Goal: Entertainment & Leisure: Browse casually

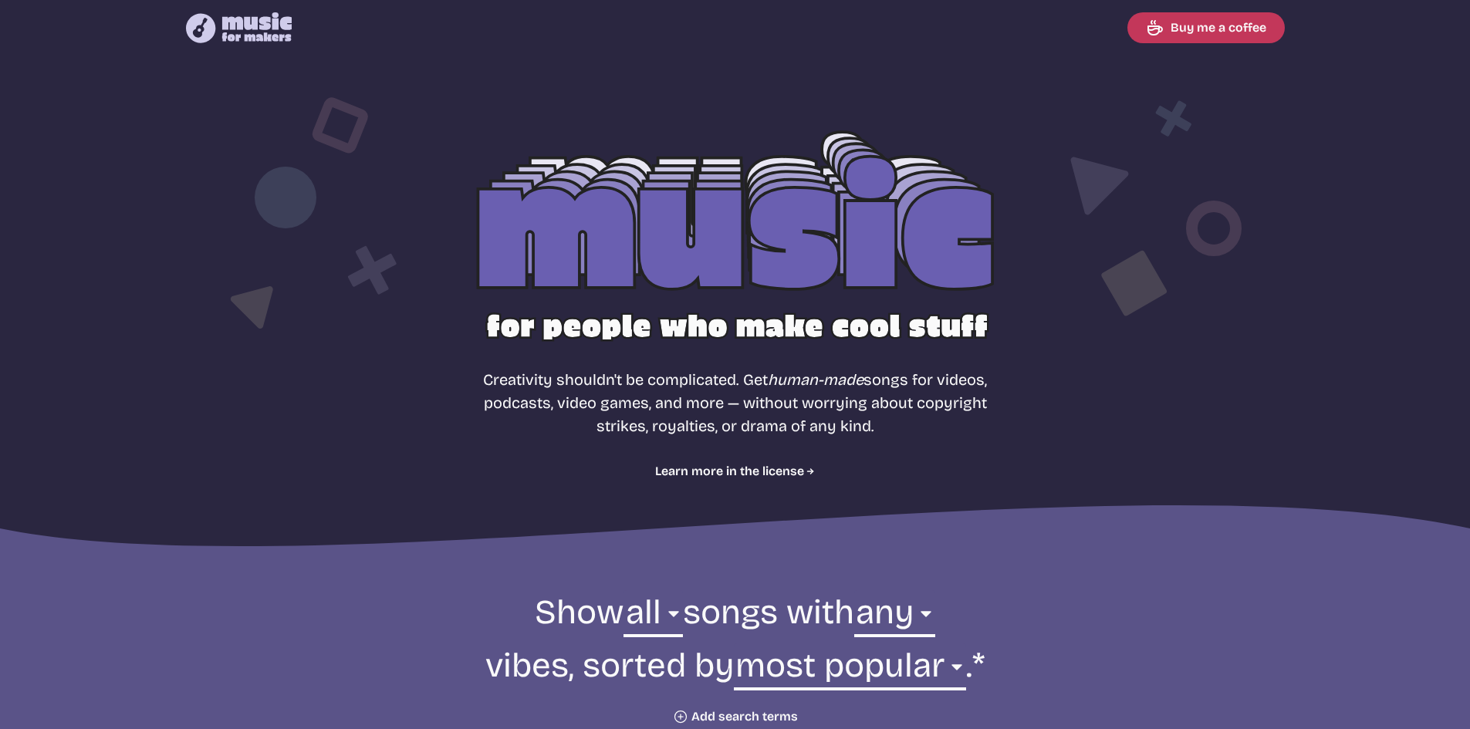
select select "most popular"
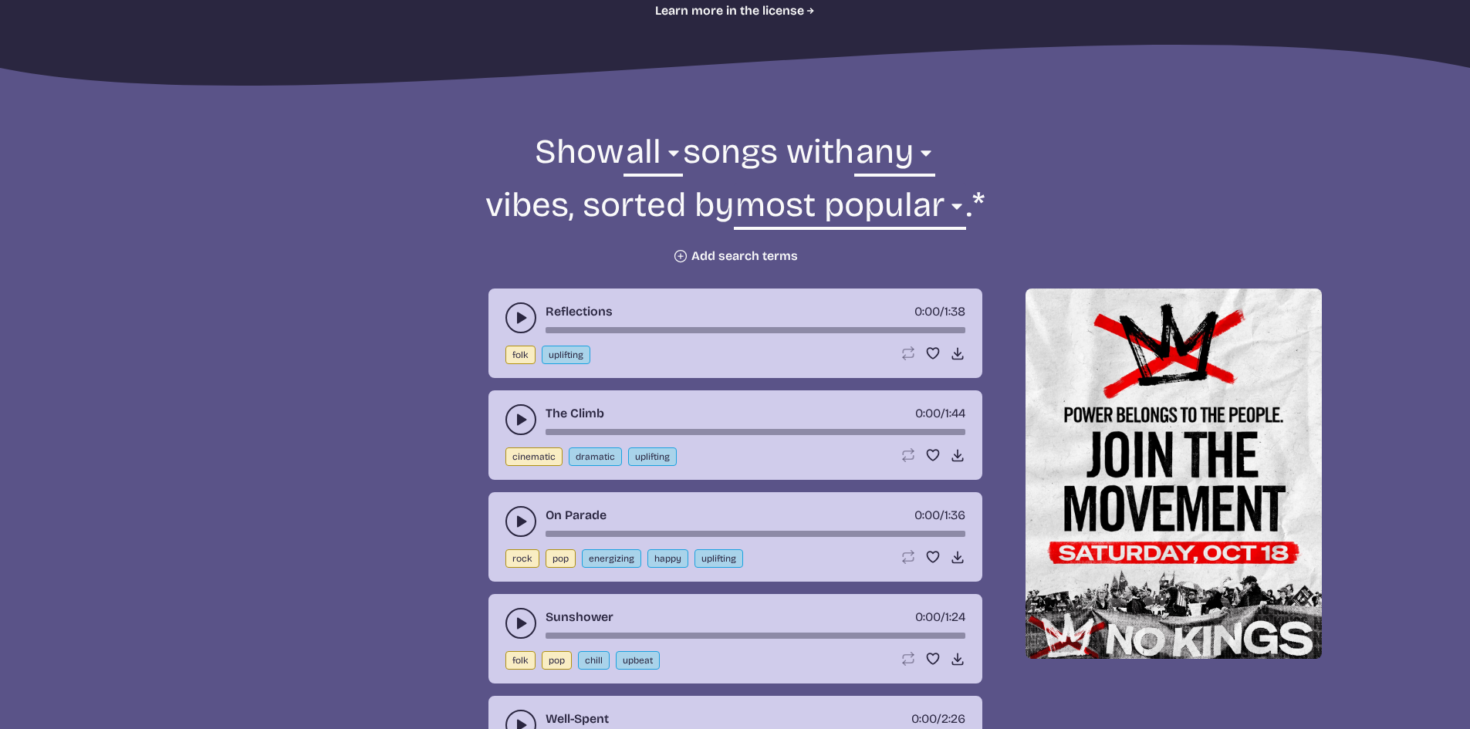
scroll to position [463, 0]
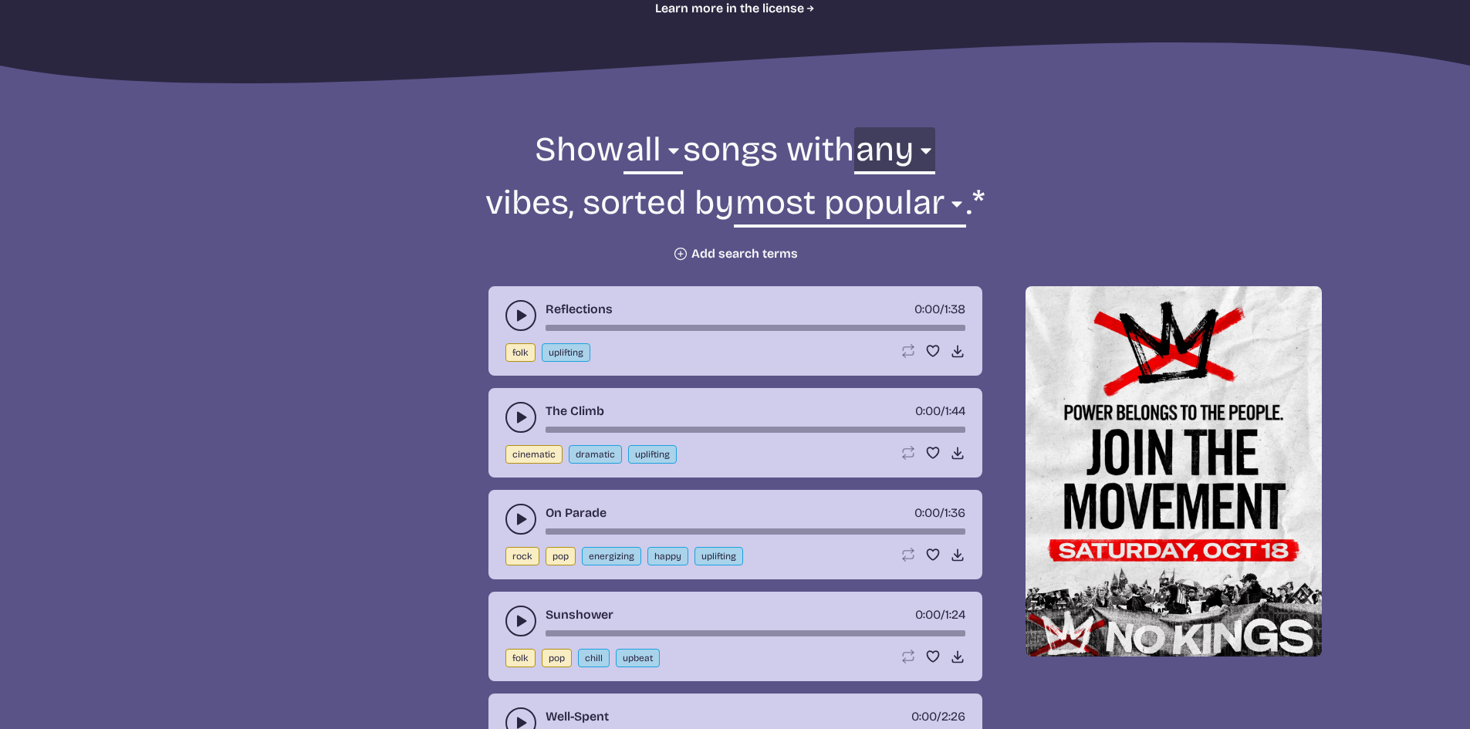
click at [885, 148] on select "any aggressive chill contemplative dark dramatic easygoing energizing happy ser…" at bounding box center [894, 153] width 81 height 53
click at [805, 200] on select "newest oldest most popular least popular name" at bounding box center [850, 207] width 232 height 53
click at [697, 246] on button "Plus icon Add search terms" at bounding box center [735, 253] width 125 height 15
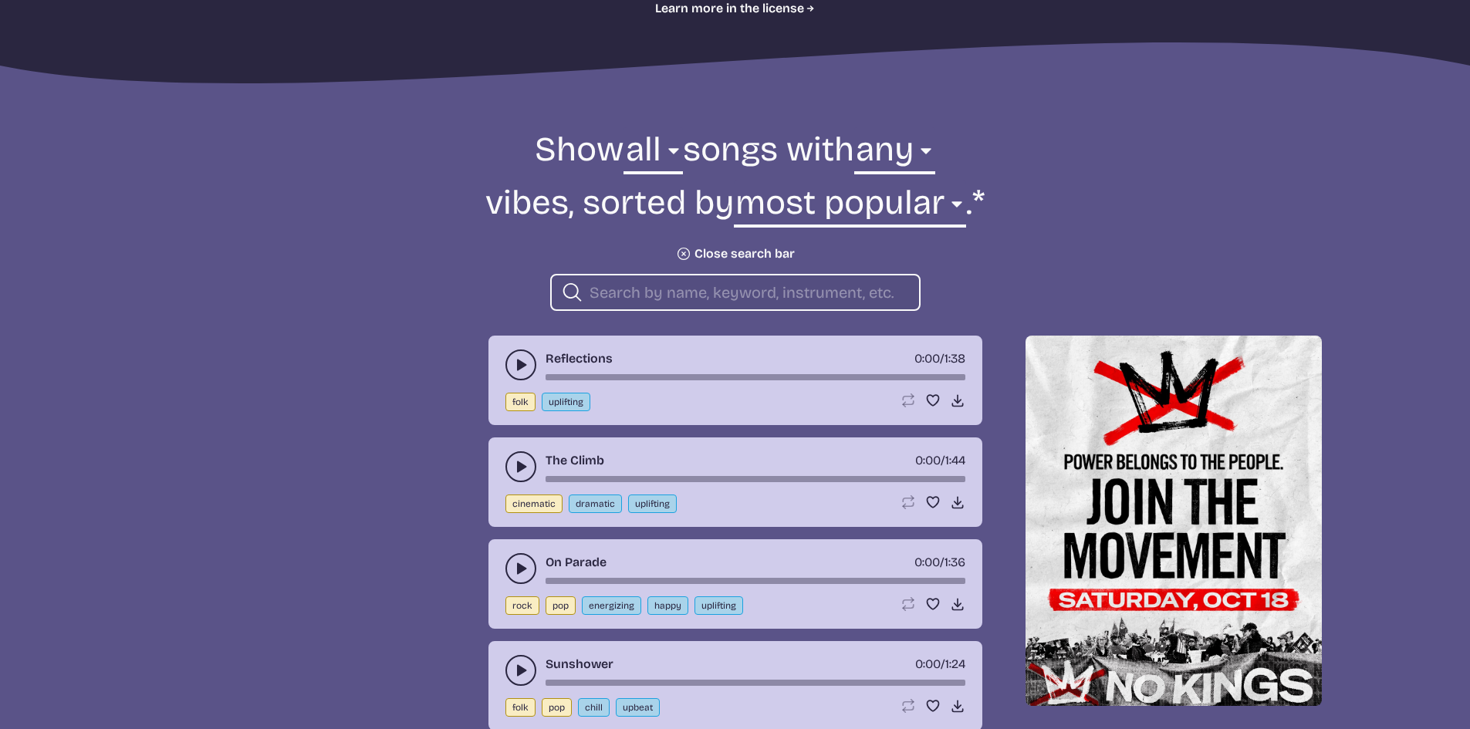
click at [694, 289] on input "search" at bounding box center [747, 292] width 317 height 20
type input "C"
type input "Country Rock"
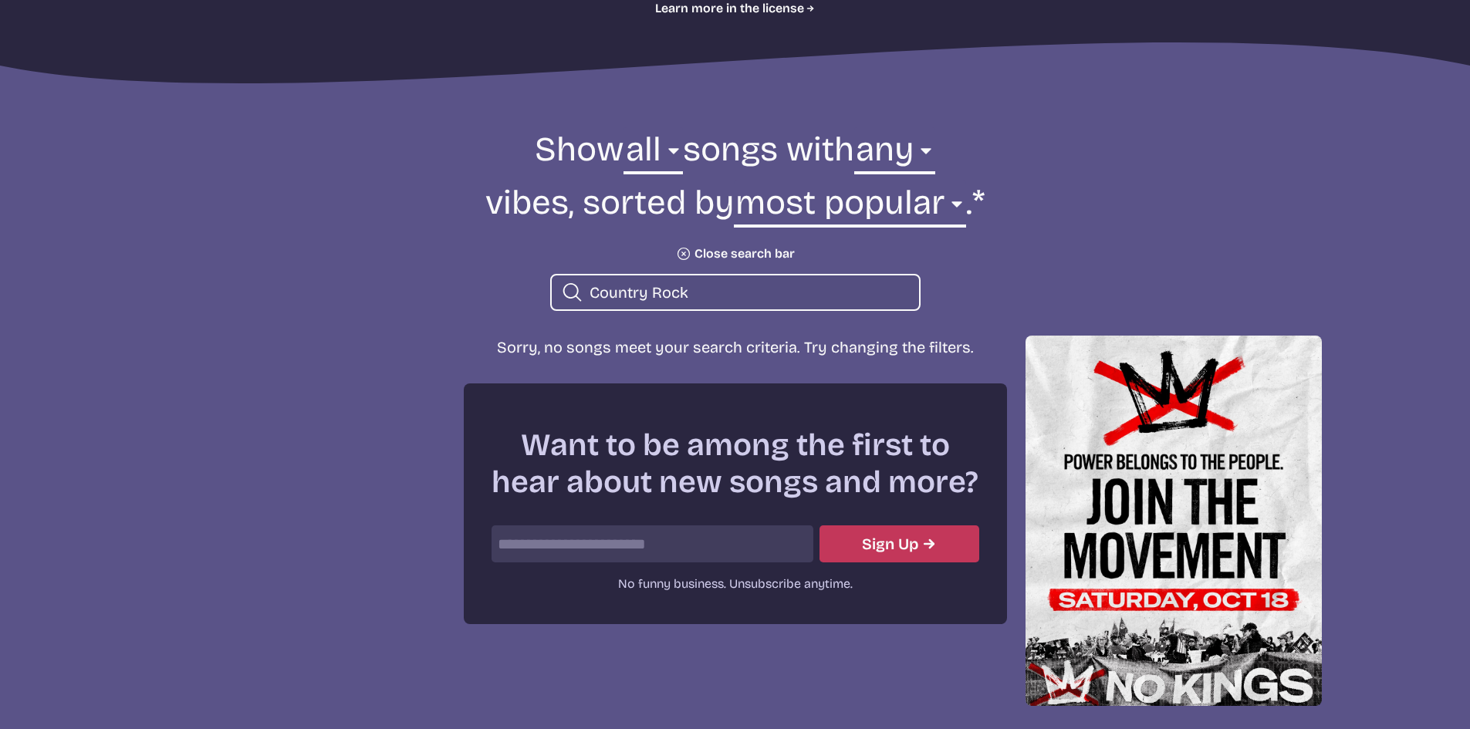
drag, startPoint x: 707, startPoint y: 292, endPoint x: 549, endPoint y: 299, distance: 157.6
click at [550, 299] on div "Search icon Country Rock" at bounding box center [735, 292] width 370 height 37
type input "C"
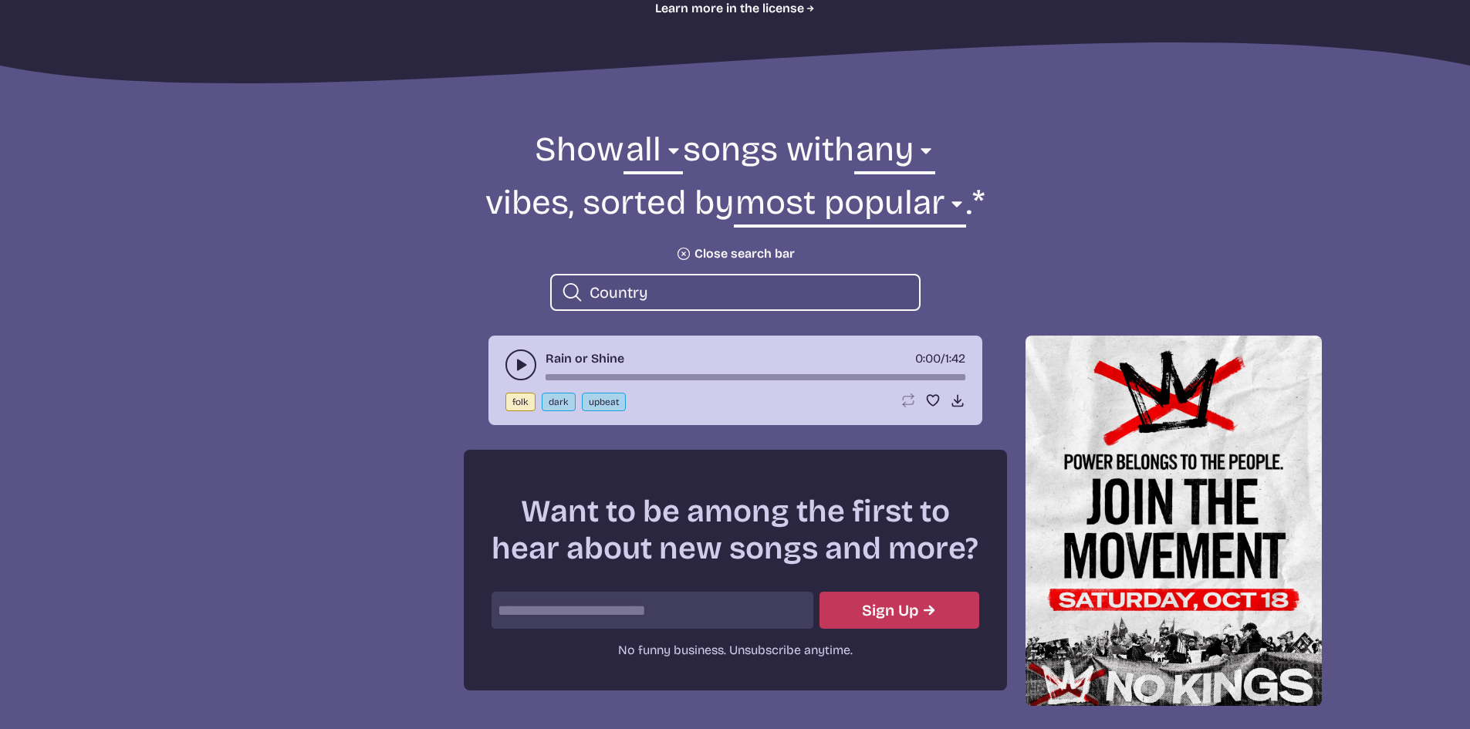
type input "Country"
click at [515, 361] on icon "play-pause toggle" at bounding box center [520, 364] width 15 height 15
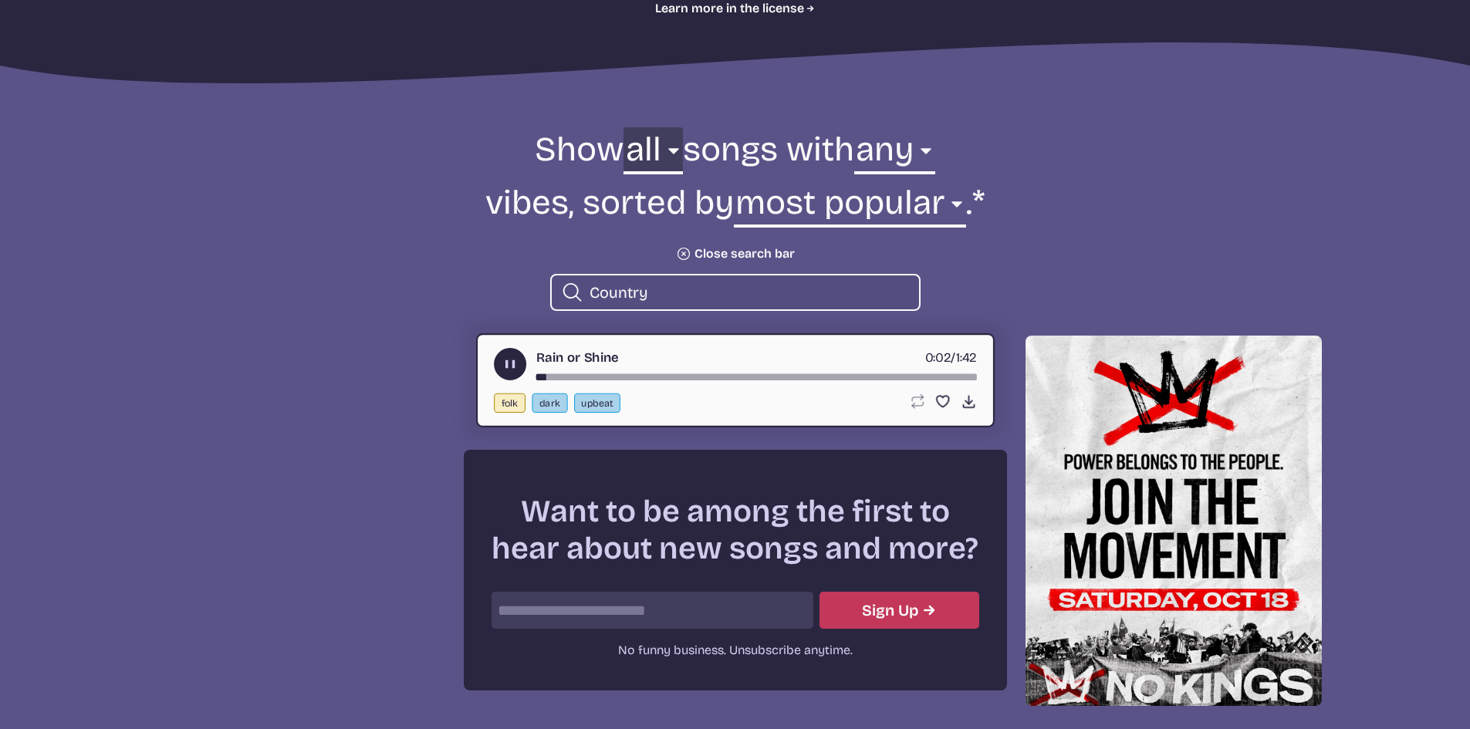
click at [640, 164] on select "all ambient cinematic electronic folk holiday jazz pop rock world" at bounding box center [652, 153] width 59 height 53
click at [422, 235] on form "Show all ambient cinematic electronic folk holiday jazz pop rock world all song…" at bounding box center [735, 219] width 839 height 184
click at [504, 379] on button "play-pause toggle" at bounding box center [510, 364] width 32 height 32
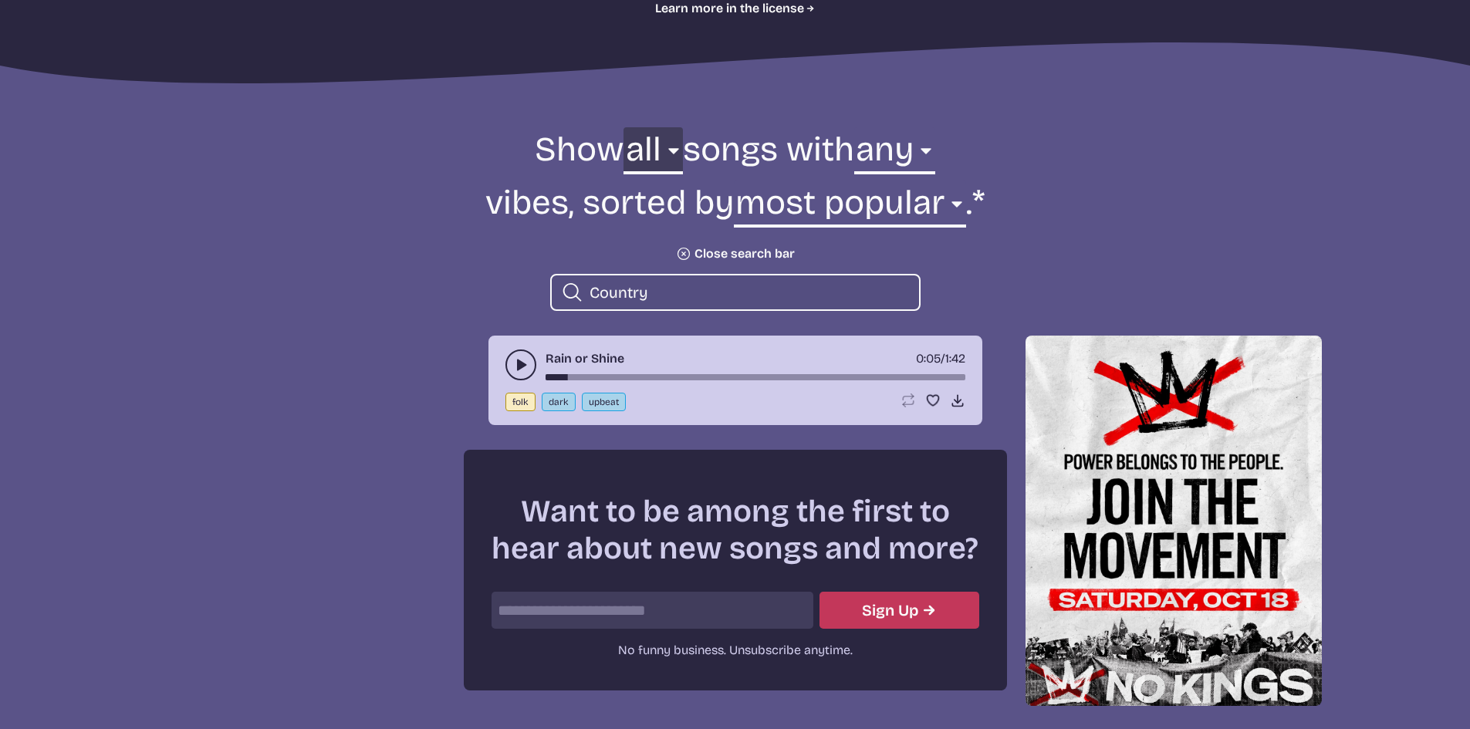
click at [625, 152] on select "all ambient cinematic electronic folk holiday jazz pop rock world" at bounding box center [652, 153] width 59 height 53
select select "rock"
click at [623, 127] on select "all ambient cinematic electronic folk holiday jazz pop rock world" at bounding box center [652, 153] width 59 height 53
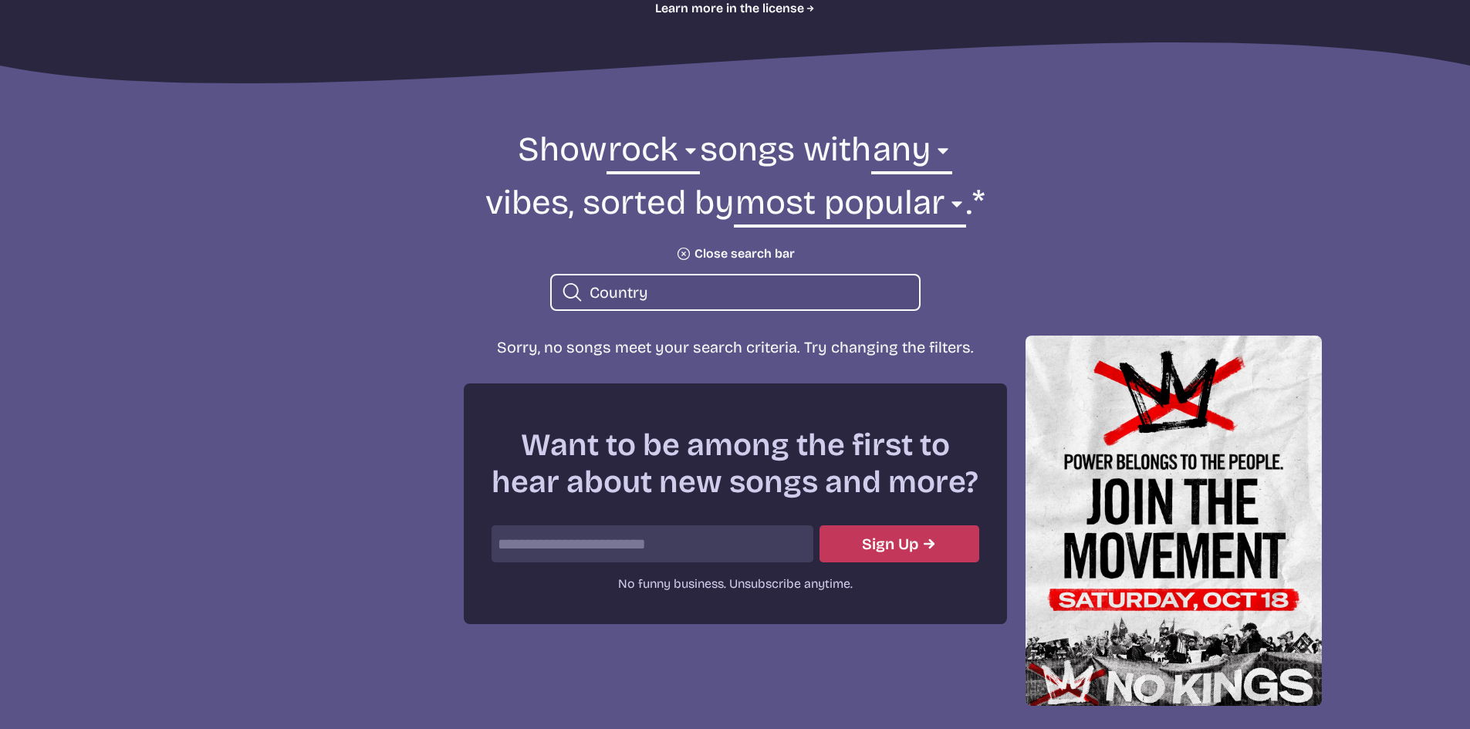
click at [665, 291] on input "Country" at bounding box center [747, 292] width 317 height 20
type input "C"
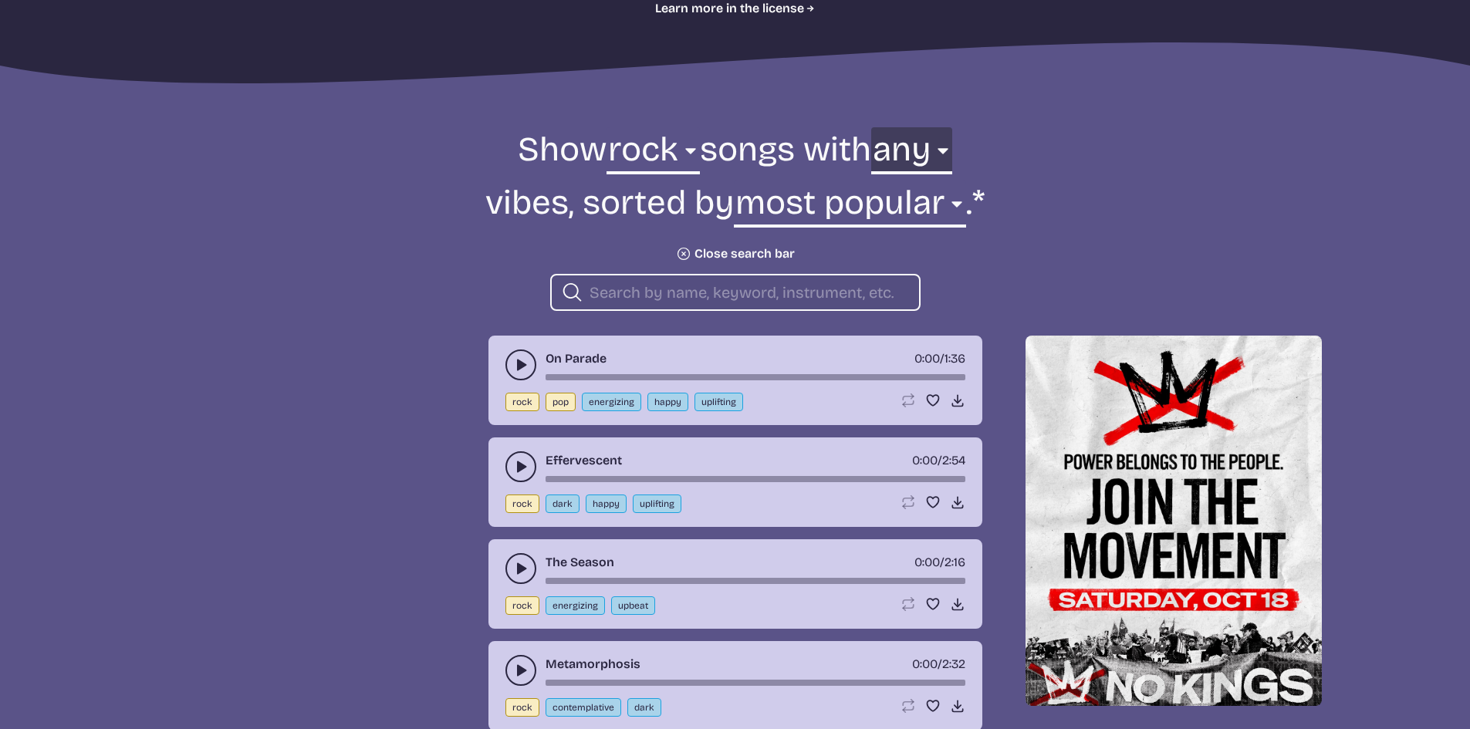
click at [898, 159] on select "any aggressive chill contemplative dark dramatic easygoing energizing happy ser…" at bounding box center [911, 153] width 81 height 53
select select "upbeat"
click at [871, 127] on select "any aggressive chill contemplative dark dramatic easygoing energizing happy ser…" at bounding box center [911, 153] width 81 height 53
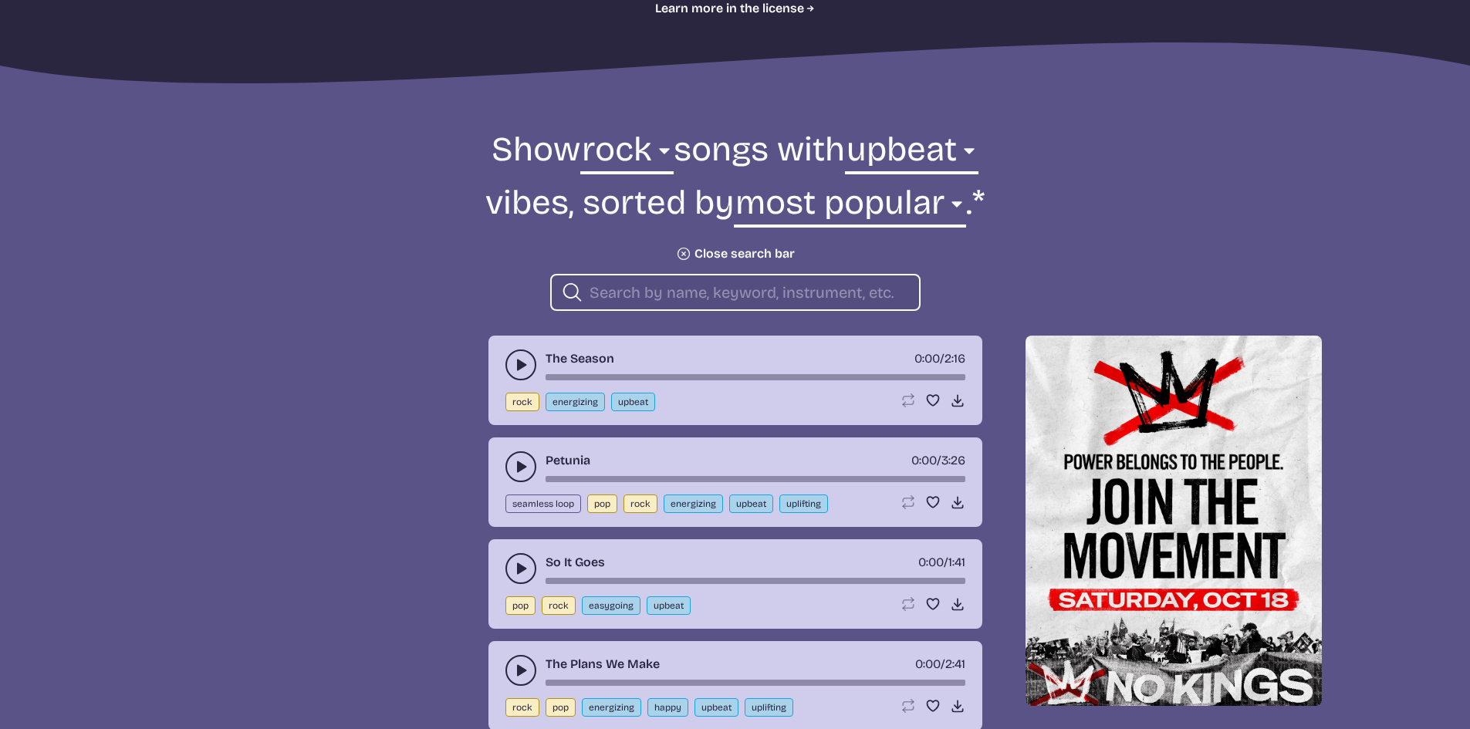
click at [508, 363] on button "play-pause toggle" at bounding box center [520, 365] width 31 height 31
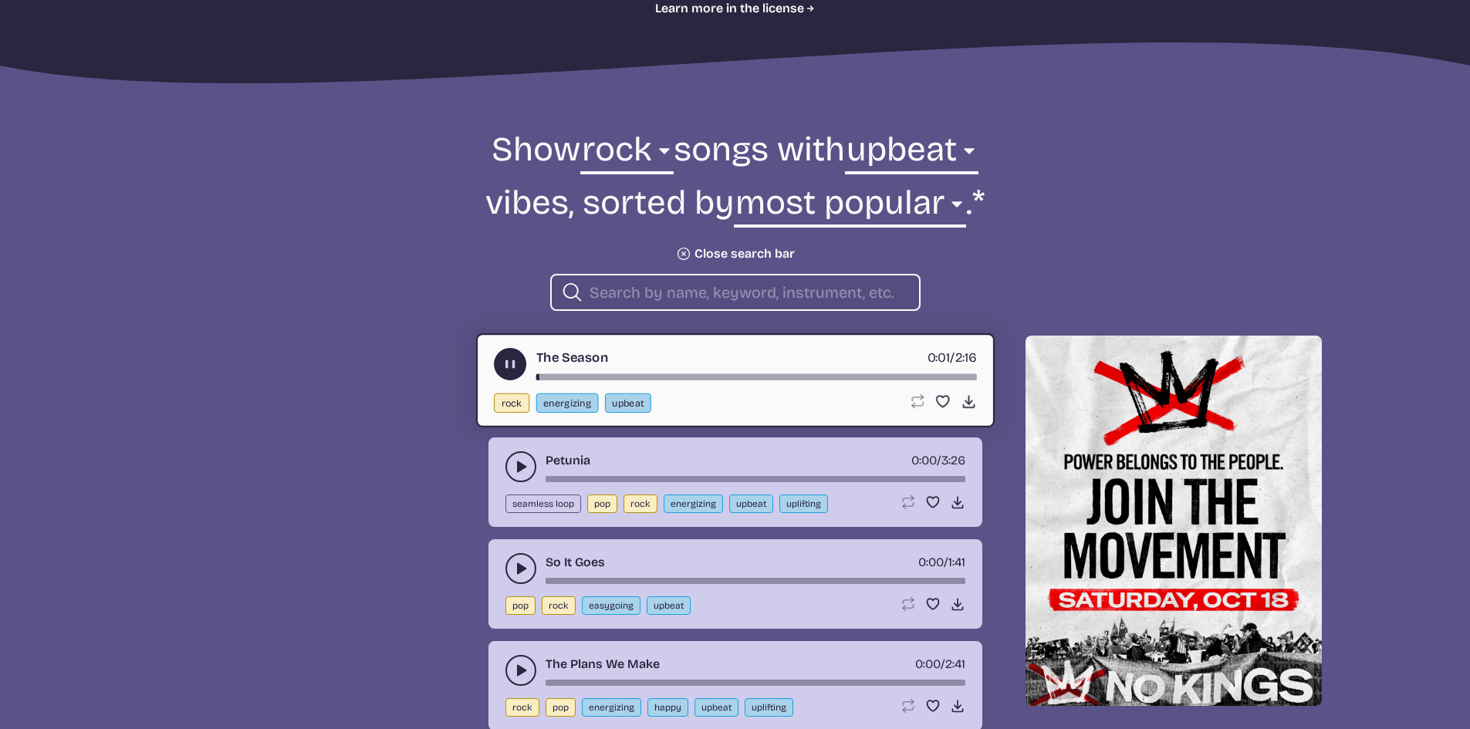
click at [508, 363] on use "play-pause toggle" at bounding box center [510, 364] width 16 height 16
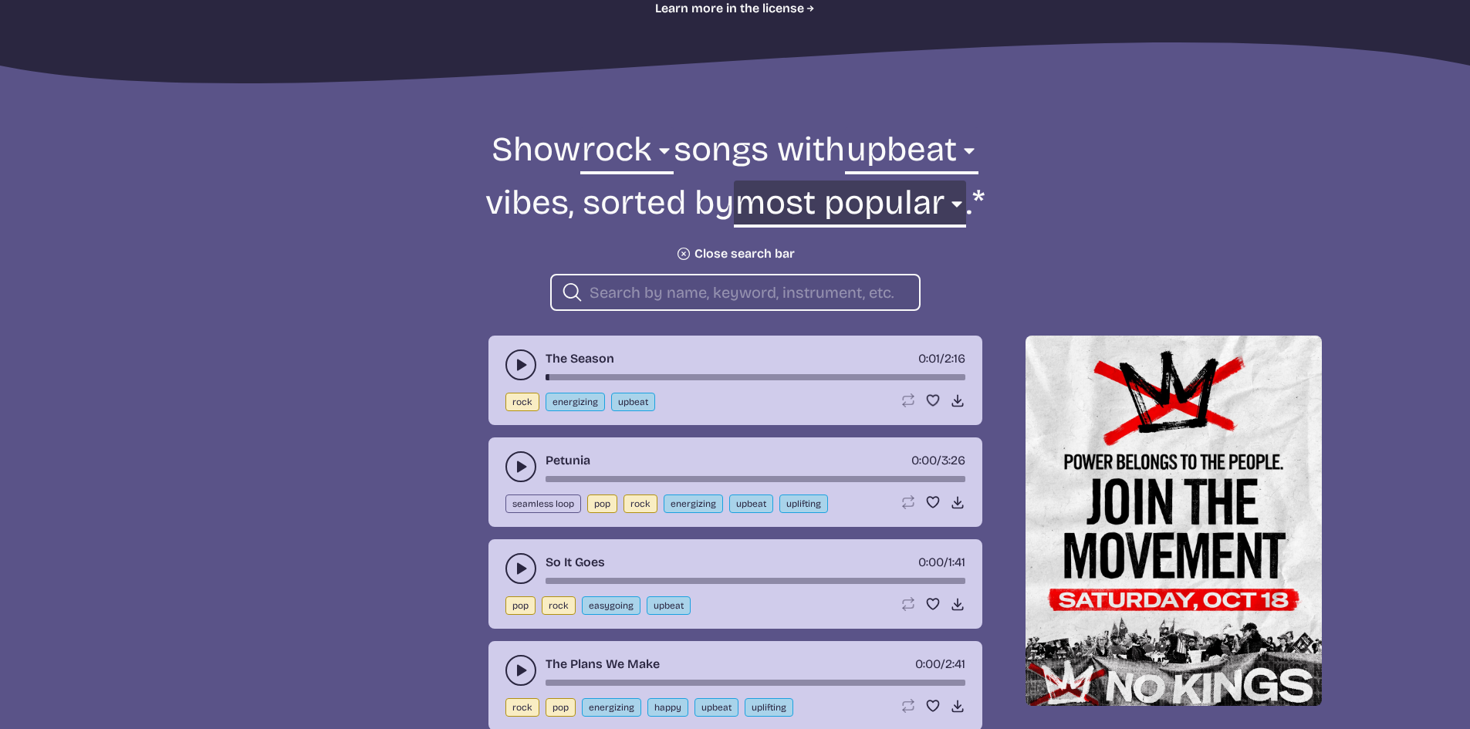
click at [784, 212] on select "newest oldest most popular least popular name" at bounding box center [850, 207] width 232 height 53
click at [511, 464] on button "play-pause toggle" at bounding box center [520, 466] width 31 height 31
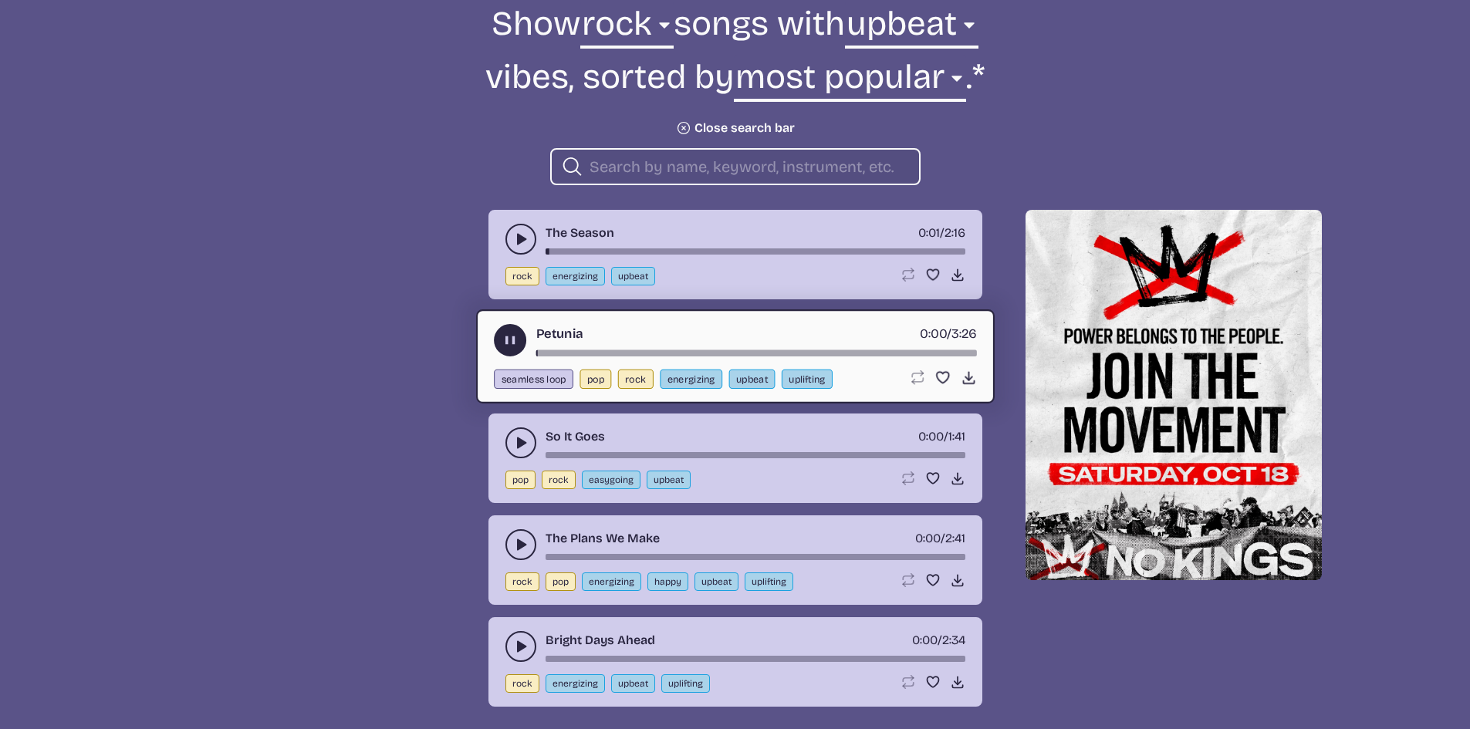
scroll to position [694, 0]
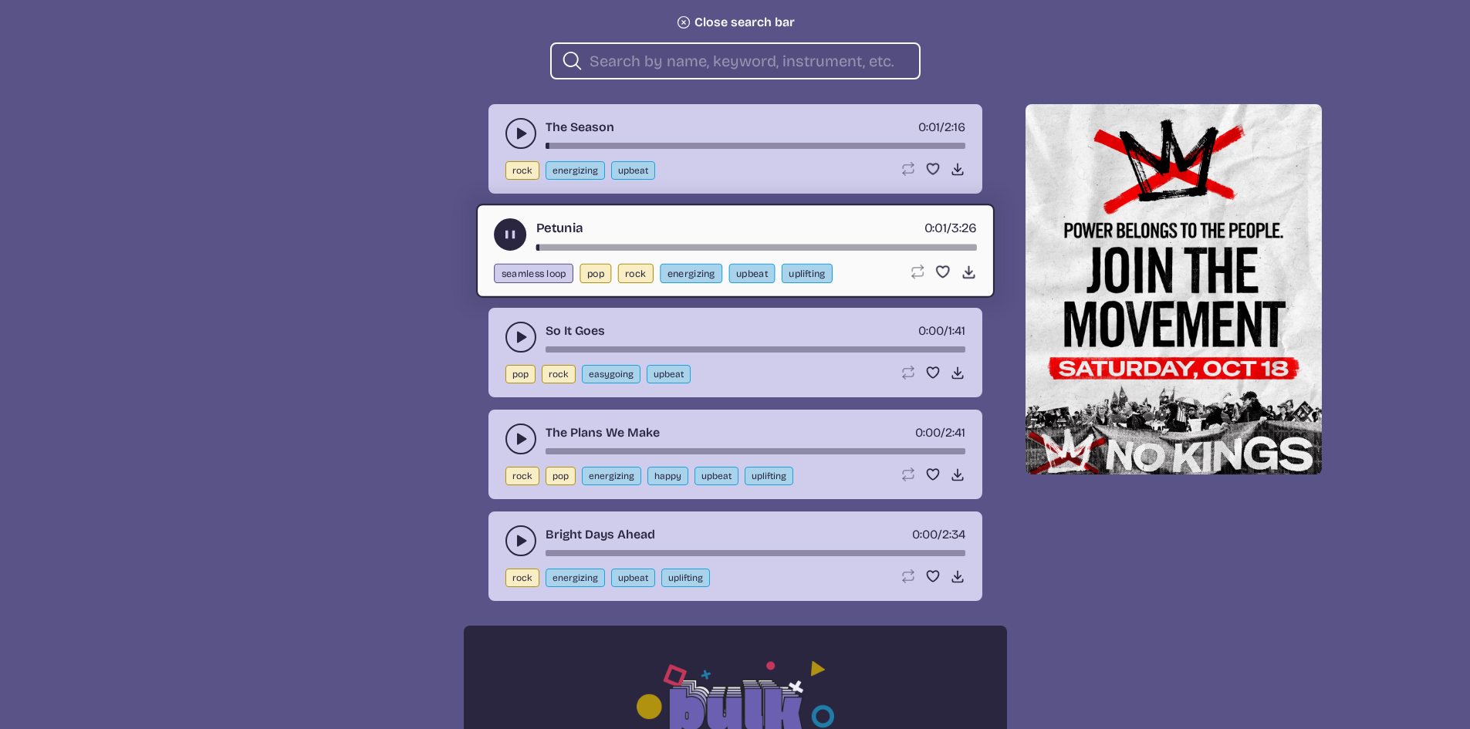
click at [515, 337] on icon "play-pause toggle" at bounding box center [520, 336] width 15 height 15
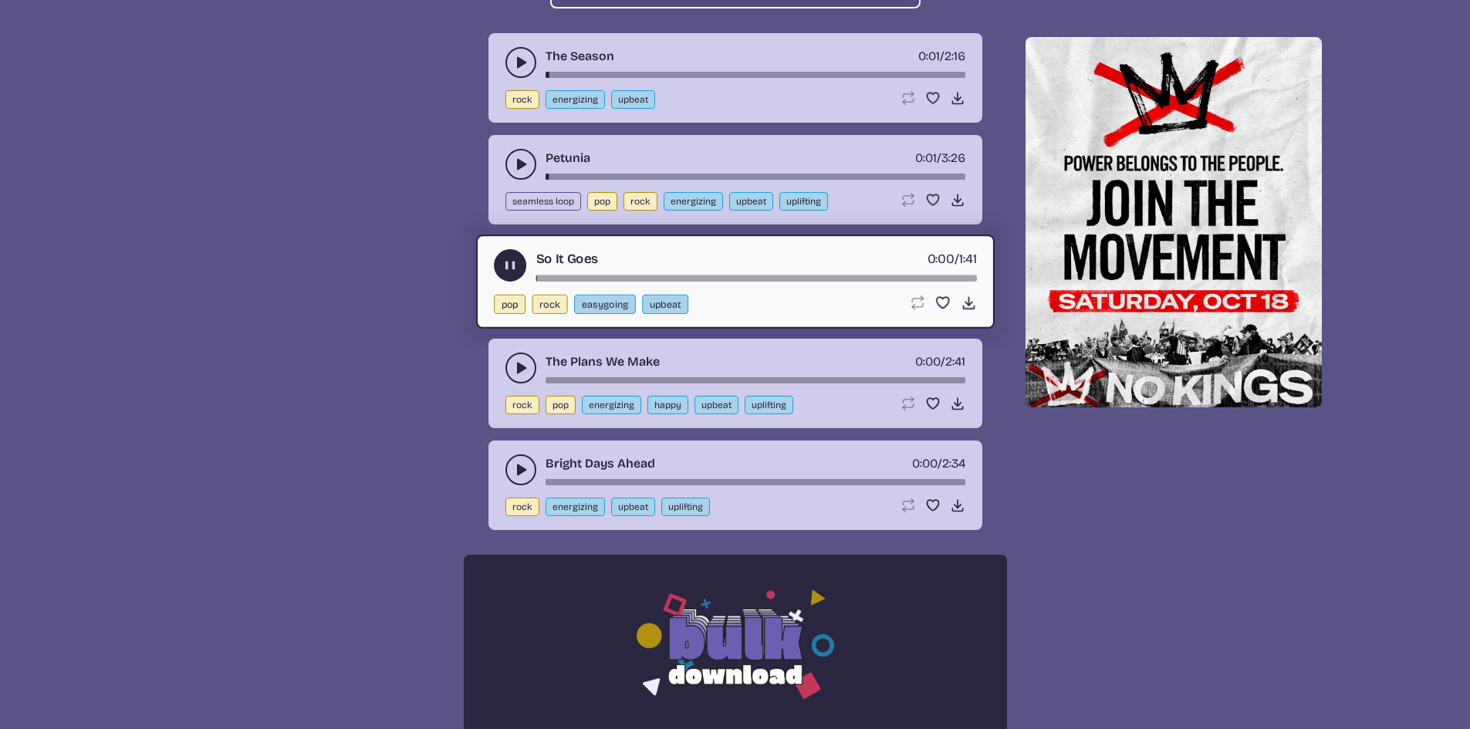
scroll to position [772, 0]
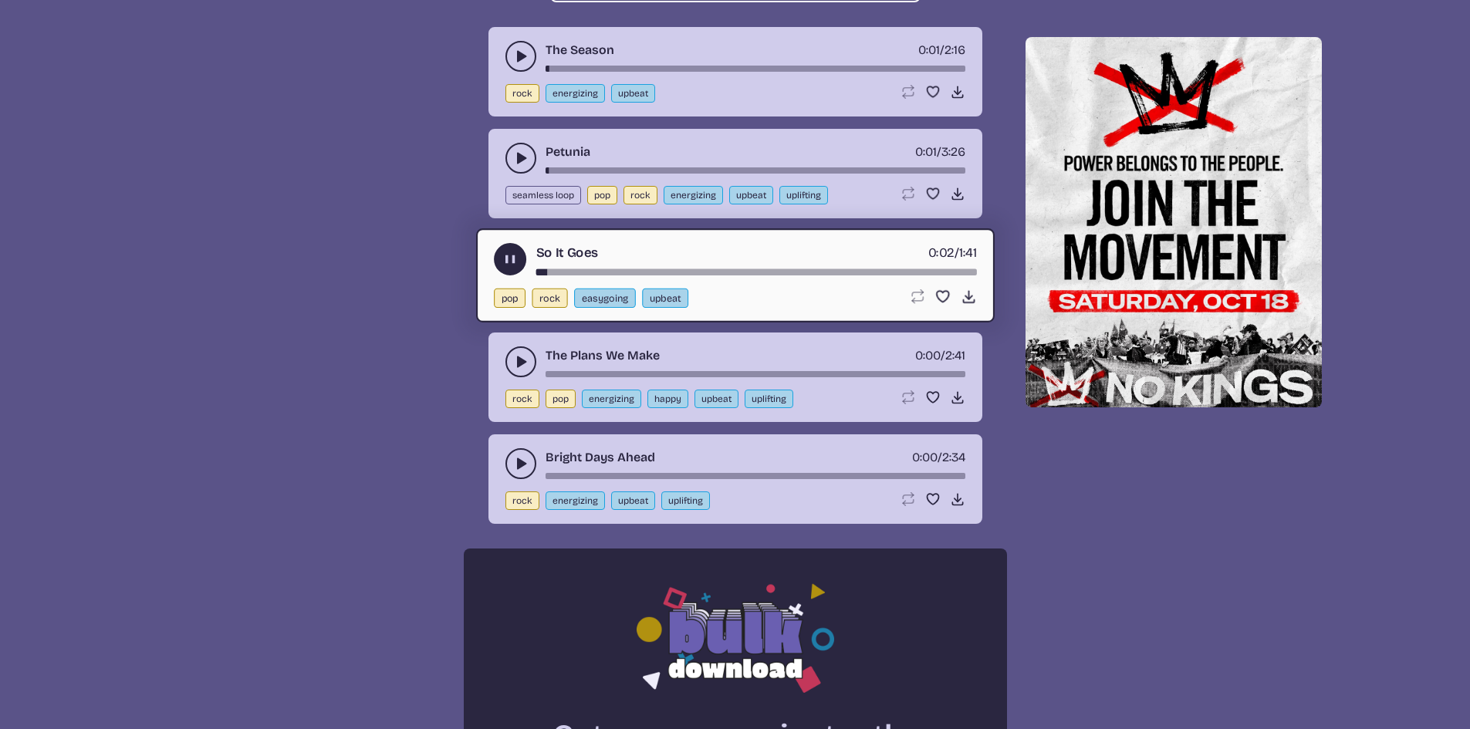
click at [518, 359] on use "play-pause toggle" at bounding box center [520, 361] width 15 height 15
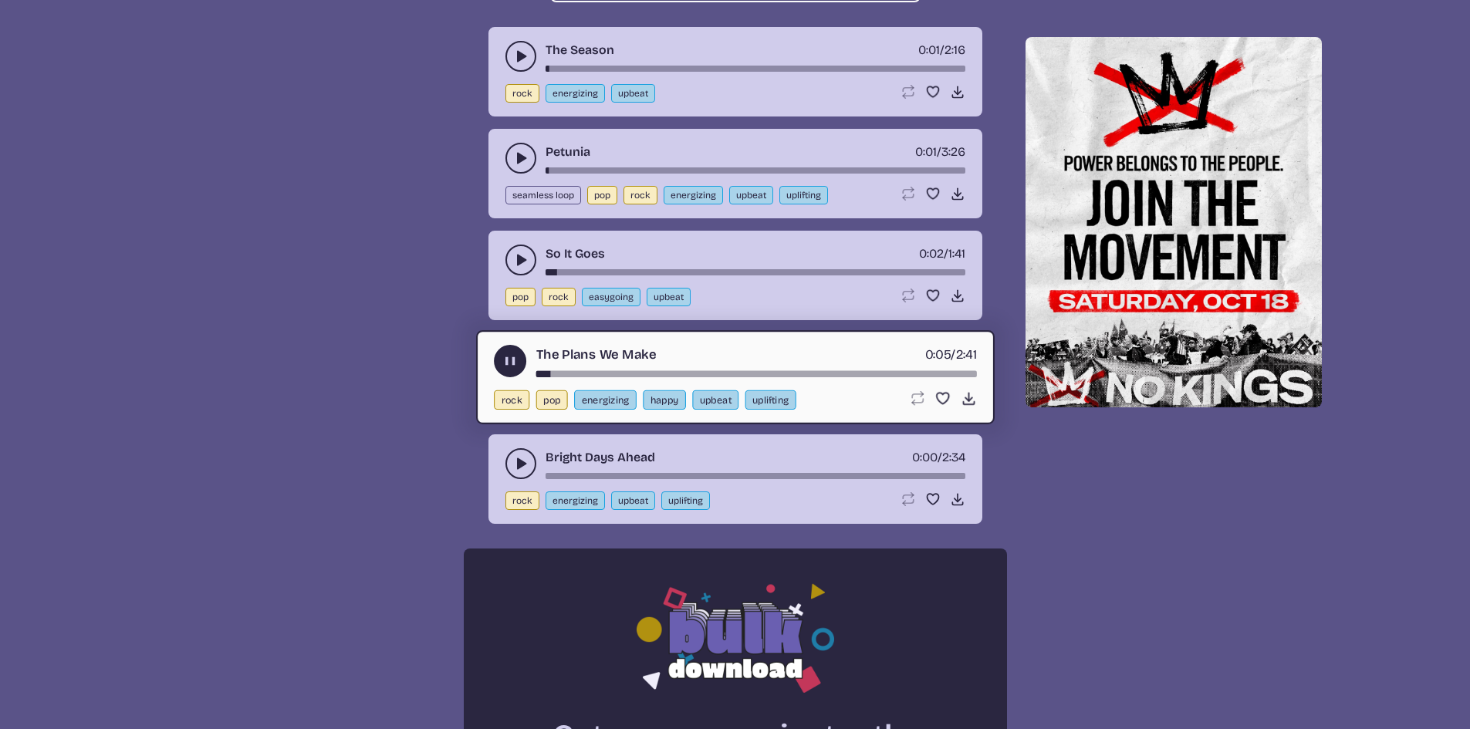
click at [509, 464] on button "play-pause toggle" at bounding box center [520, 463] width 31 height 31
